Goal: Information Seeking & Learning: Learn about a topic

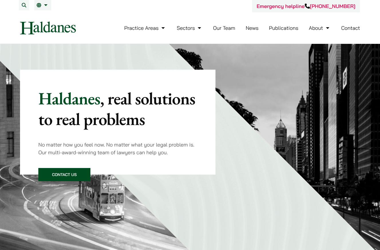
click at [226, 31] on link "Our Team" at bounding box center [224, 28] width 22 height 7
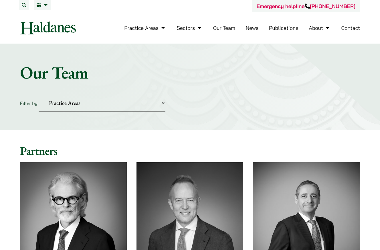
click at [154, 113] on div "Home » Lawyers Our Team Filter by Practice Areas Antitrust and Competition Civi…" at bounding box center [190, 87] width 380 height 86
click at [157, 105] on select "Practice Areas Antitrust and Competition Civil Litigation & Dispute Resolution …" at bounding box center [102, 102] width 127 height 17
click at [160, 102] on select "Practice Areas Antitrust and Competition Civil Litigation & Dispute Resolution …" at bounding box center [102, 102] width 127 height 17
select select "media-entertainment-sports"
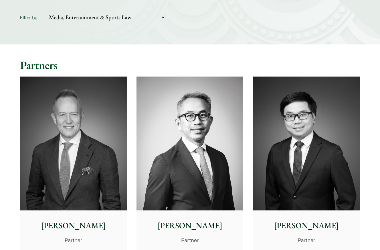
scroll to position [86, 0]
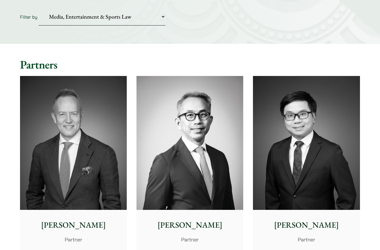
click at [26, 183] on img at bounding box center [73, 143] width 107 height 134
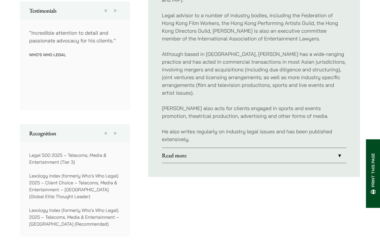
scroll to position [325, 0]
click at [182, 148] on link "Read more" at bounding box center [254, 155] width 184 height 15
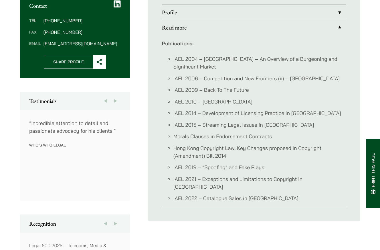
scroll to position [234, 0]
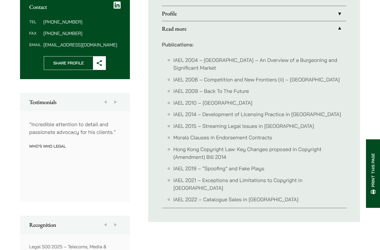
click at [186, 28] on link "Read more" at bounding box center [254, 28] width 184 height 15
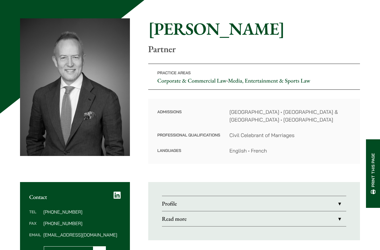
scroll to position [0, 0]
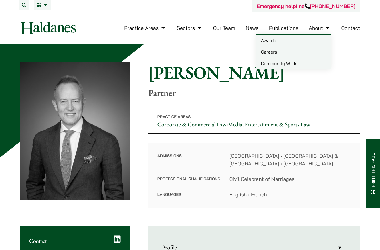
click at [282, 53] on link "Careers" at bounding box center [294, 51] width 74 height 11
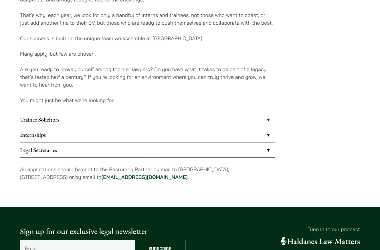
click at [216, 119] on link "Trainee Solicitors" at bounding box center [147, 119] width 255 height 15
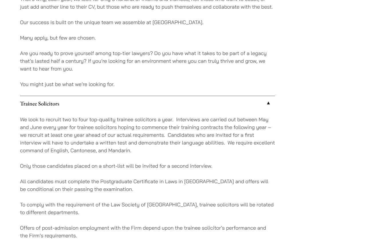
scroll to position [440, 0]
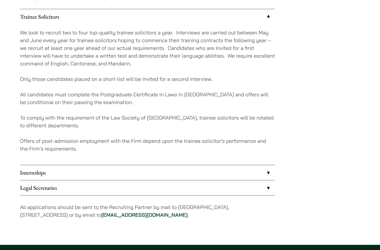
click at [161, 172] on link "Internships" at bounding box center [147, 172] width 255 height 15
